Goal: Task Accomplishment & Management: Use online tool/utility

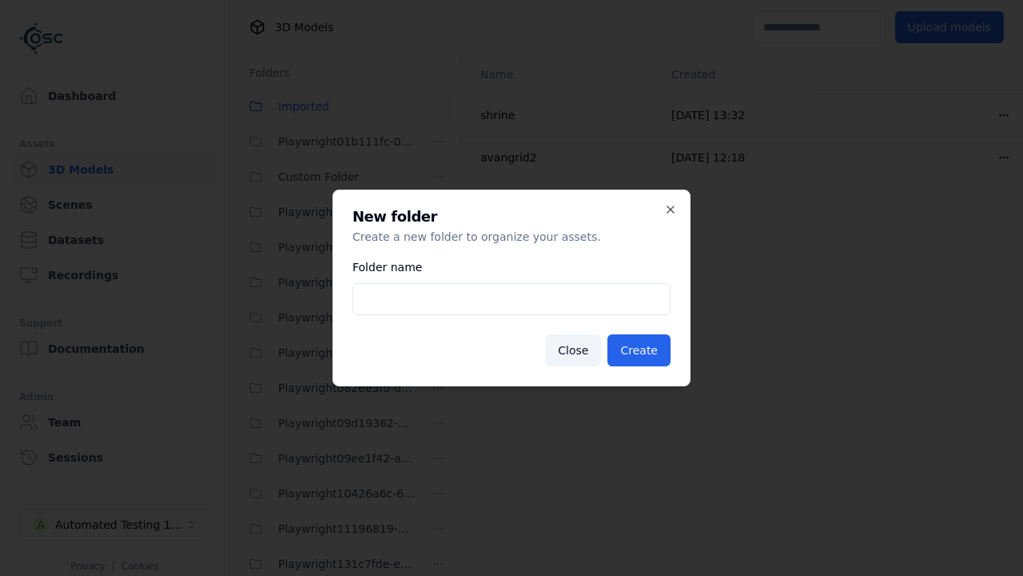
scroll to position [4679, 0]
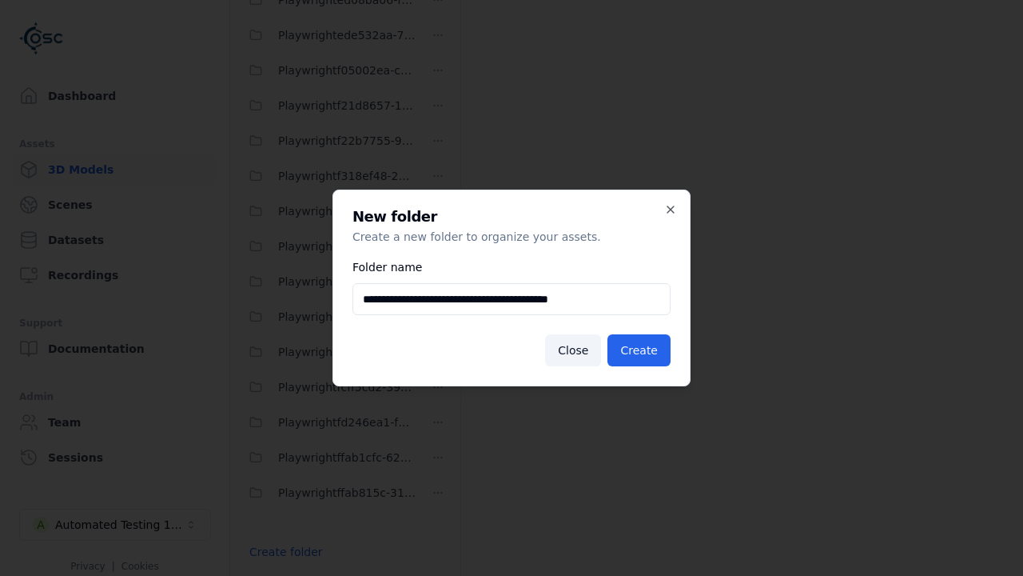
type input "**********"
click at [641, 350] on button "Create" at bounding box center [639, 350] width 63 height 32
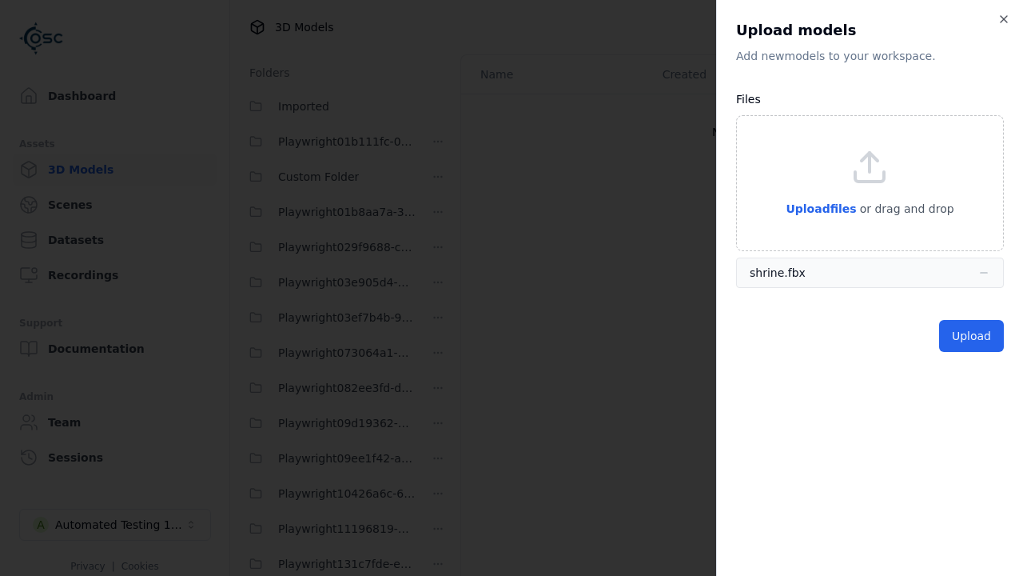
click at [974, 336] on button "Upload" at bounding box center [971, 336] width 65 height 32
